Goal: Task Accomplishment & Management: Manage account settings

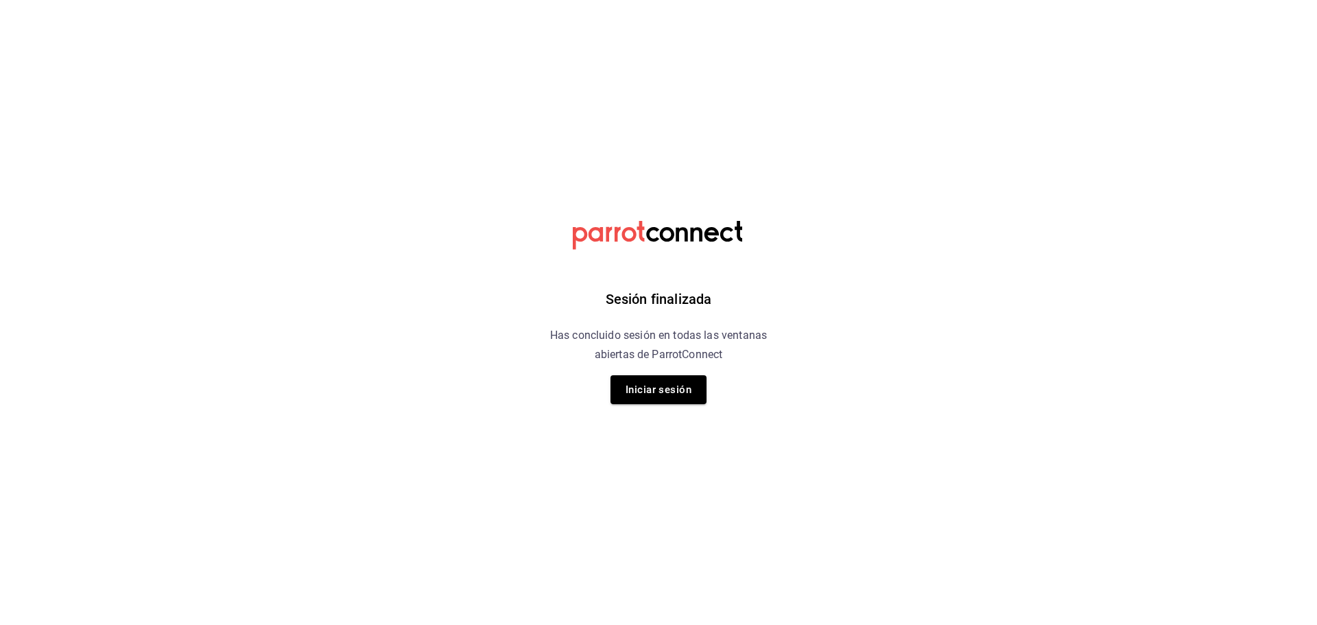
click at [652, 389] on button "Iniciar sesión" at bounding box center [658, 389] width 96 height 29
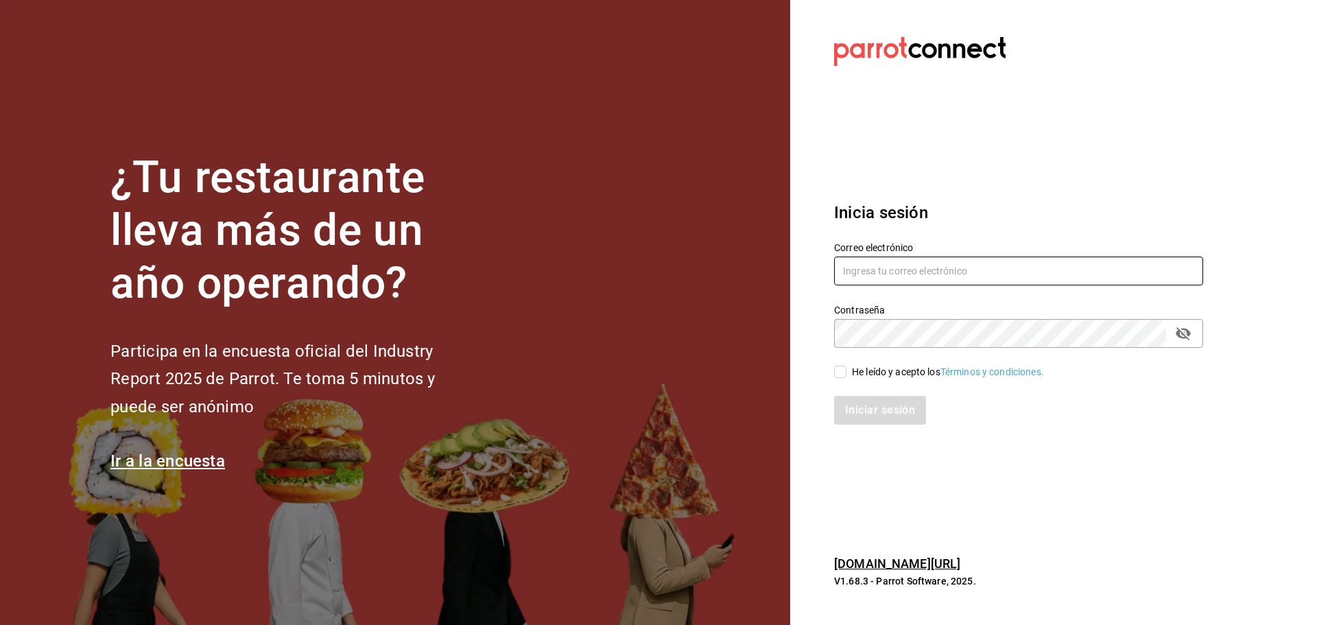
type input "ANIMAL.MASARYK@GRUPOCOSTENO.COM"
drag, startPoint x: 836, startPoint y: 374, endPoint x: 845, endPoint y: 380, distance: 10.8
click at [837, 373] on input "He leído y acepto los Términos y condiciones." at bounding box center [840, 371] width 12 height 12
checkbox input "true"
